Goal: Information Seeking & Learning: Learn about a topic

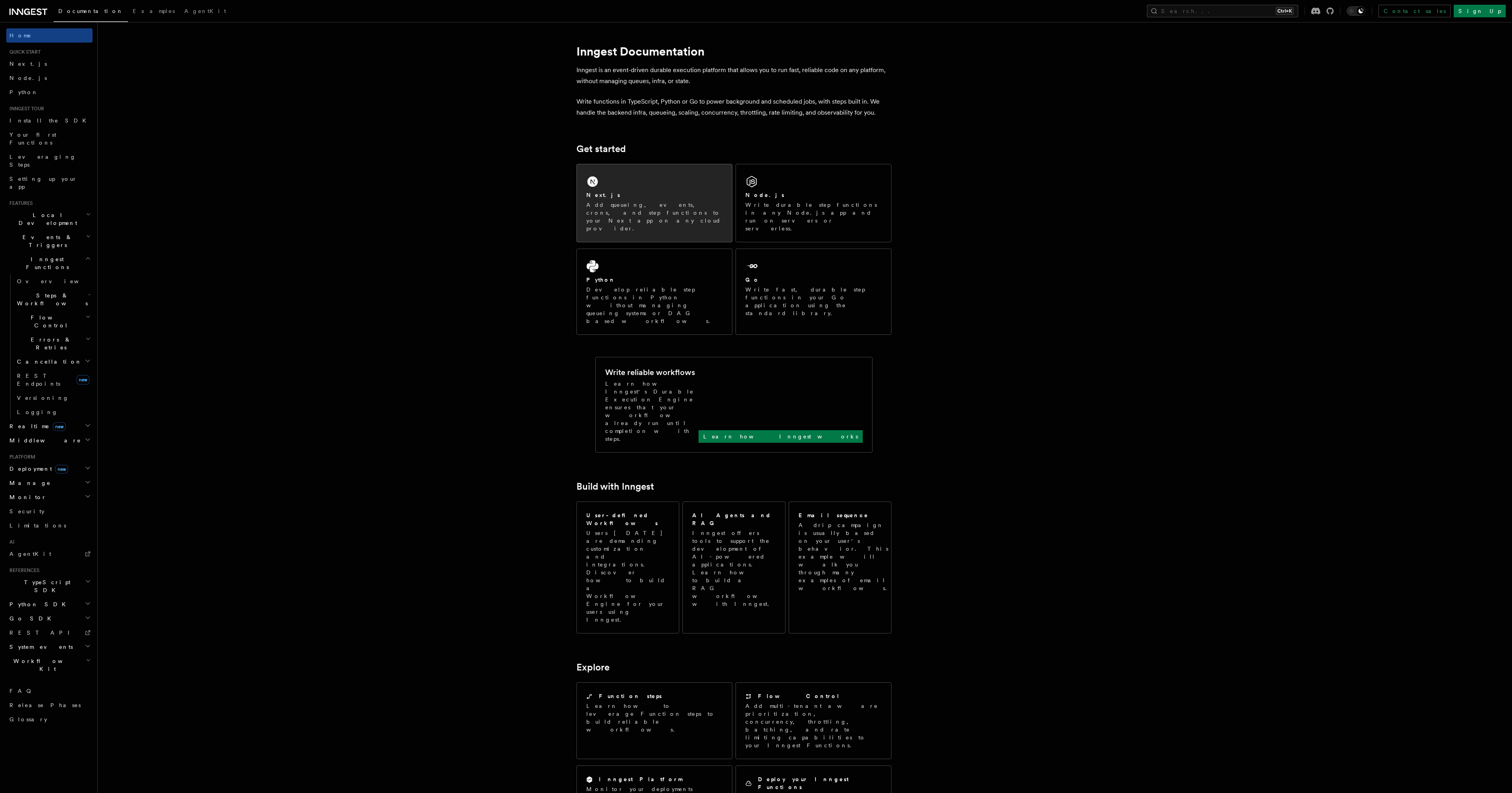
click at [675, 209] on p "Add queueing, events, crons, and step functions to your Next app on any cloud p…" at bounding box center [654, 216] width 136 height 31
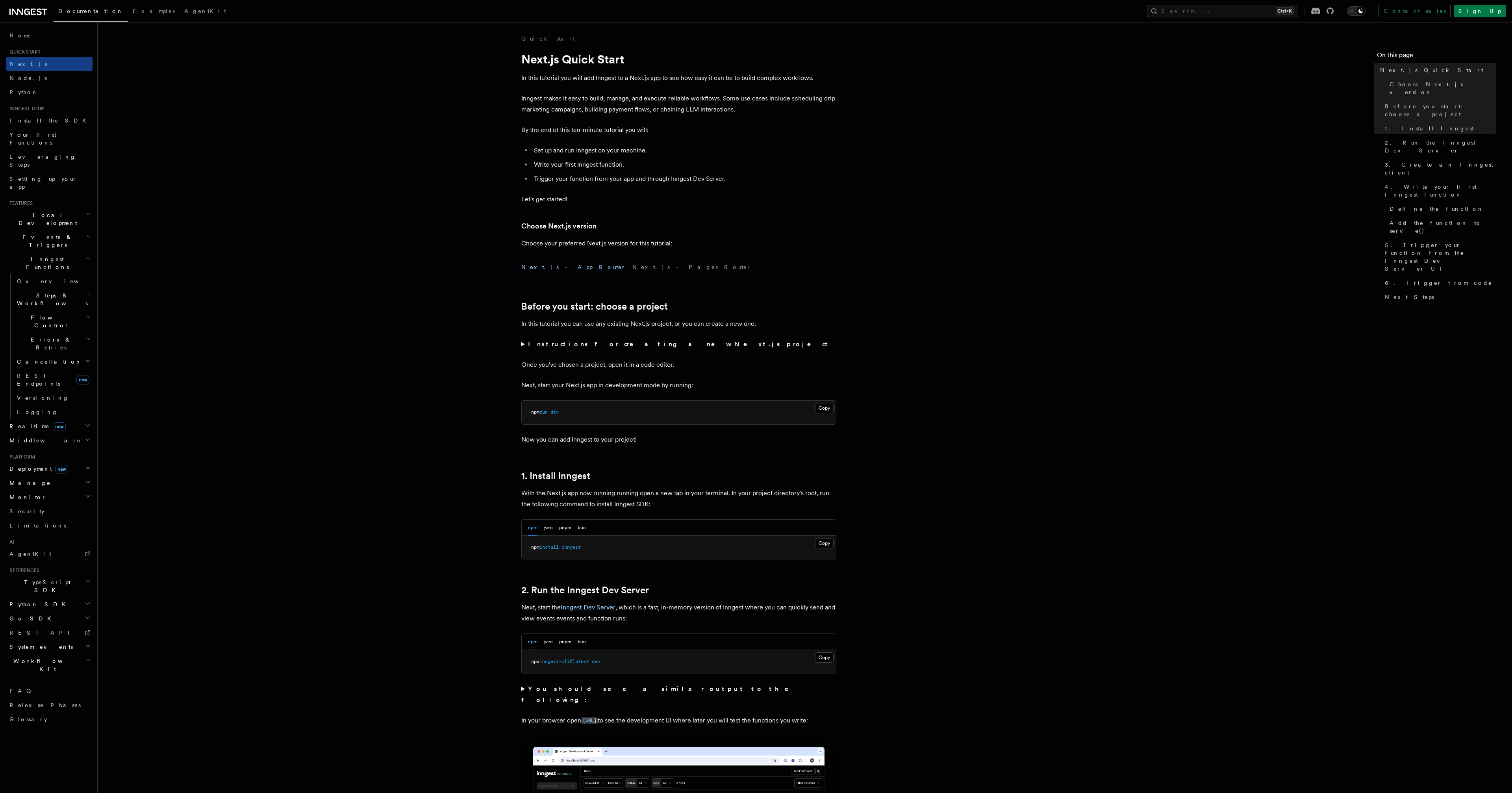
click at [51, 211] on span "Local Development" at bounding box center [46, 219] width 80 height 16
click at [49, 283] on span "Development with Docker" at bounding box center [54, 290] width 74 height 14
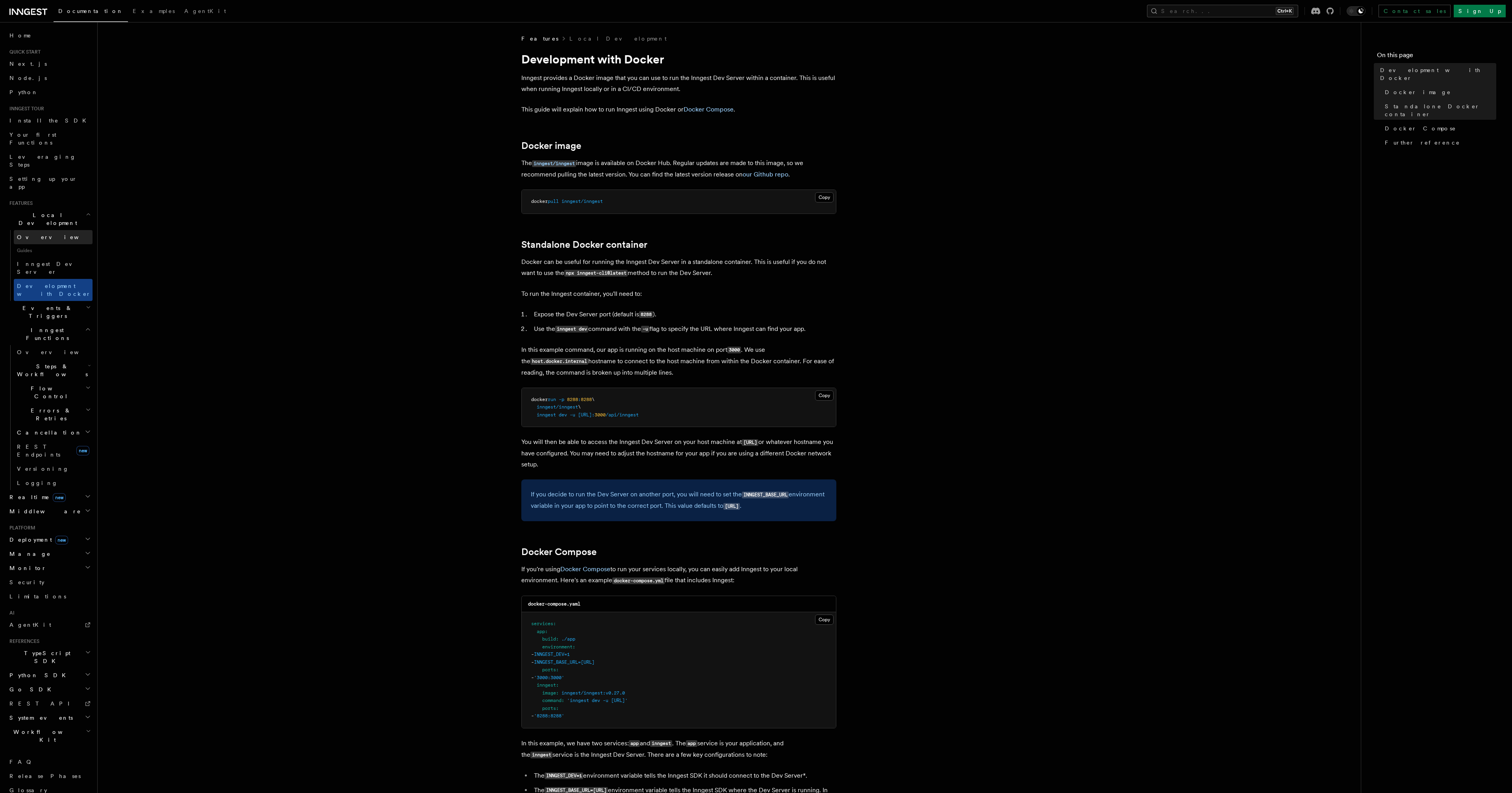
click at [39, 234] on span "Overview" at bounding box center [57, 237] width 81 height 6
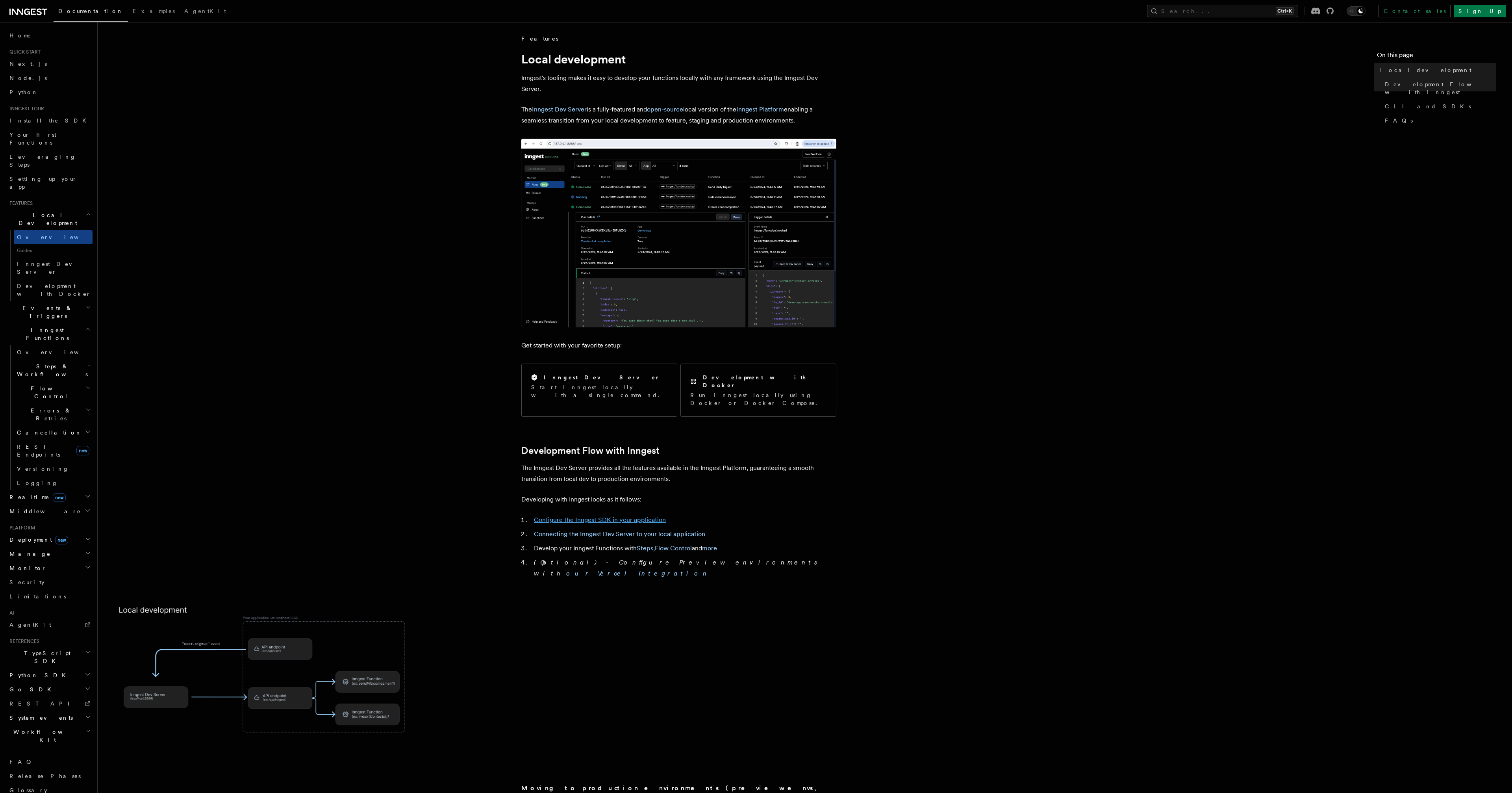
click at [639, 516] on link "Configure the Inngest SDK in your application" at bounding box center [600, 519] width 132 height 8
click at [629, 530] on link "Connecting the Inngest Dev Server to your local application" at bounding box center [620, 534] width 171 height 8
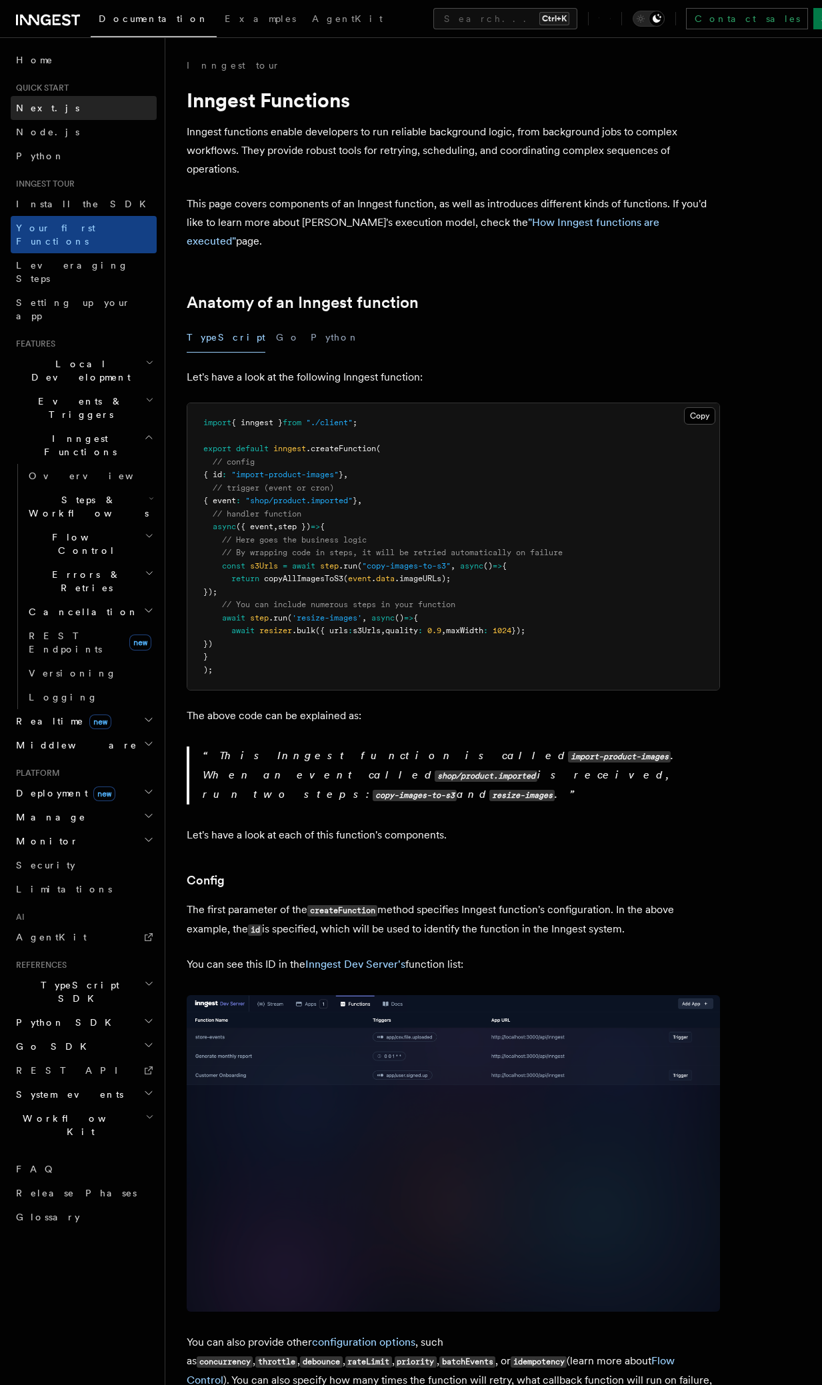
click at [33, 109] on span "Next.js" at bounding box center [47, 108] width 63 height 11
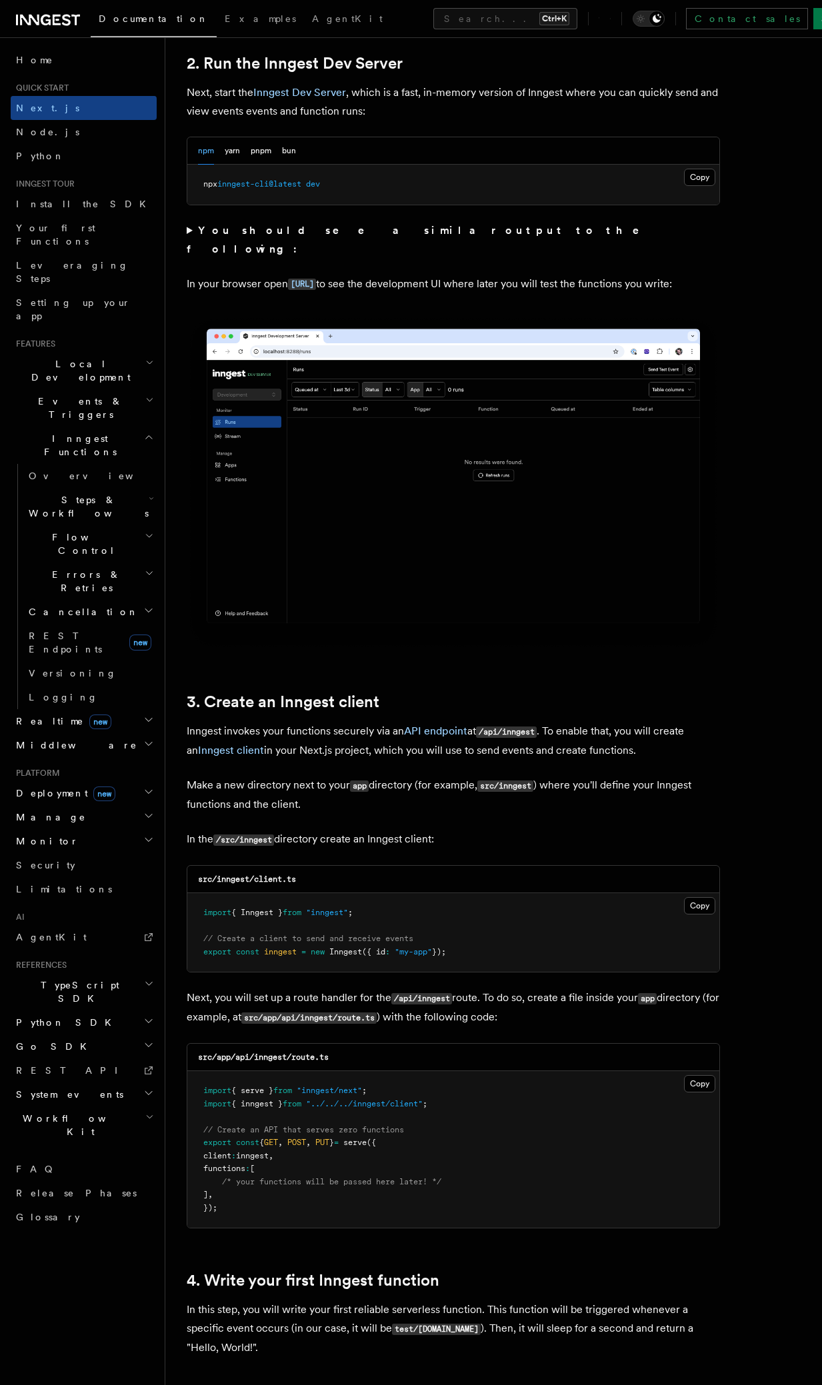
scroll to position [1192, 0]
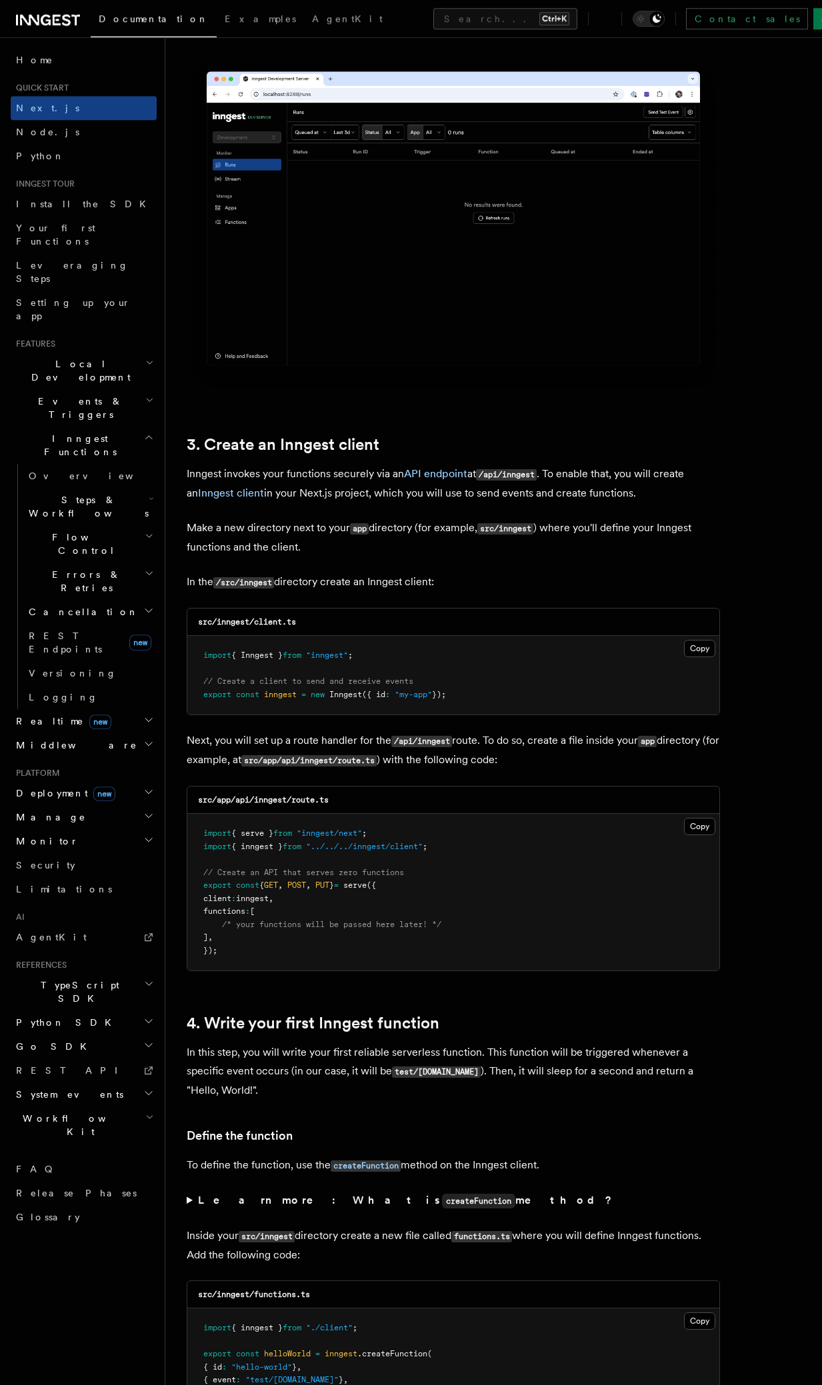
click at [127, 19] on span "Documentation" at bounding box center [154, 18] width 110 height 11
